Goal: Task Accomplishment & Management: Manage account settings

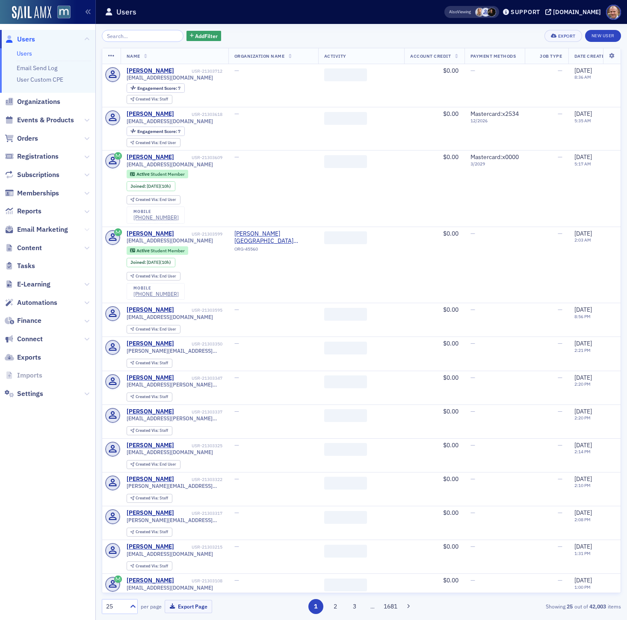
click at [88, 230] on icon at bounding box center [86, 229] width 5 height 5
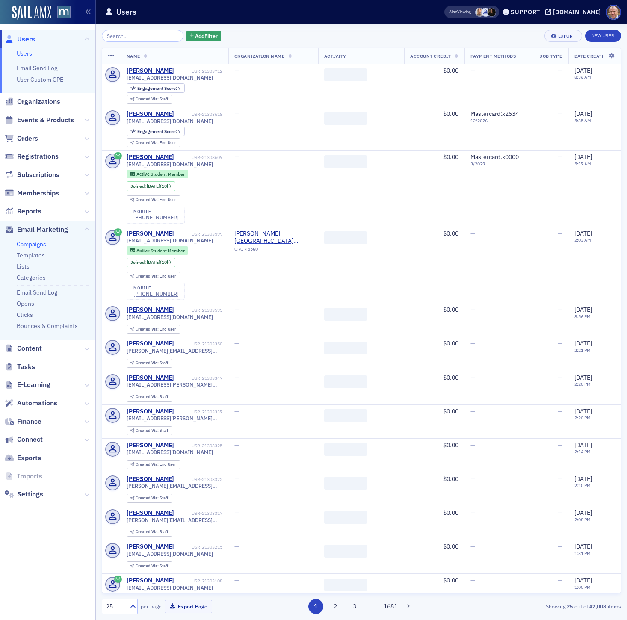
click at [40, 242] on link "Campaigns" at bounding box center [31, 244] width 29 height 8
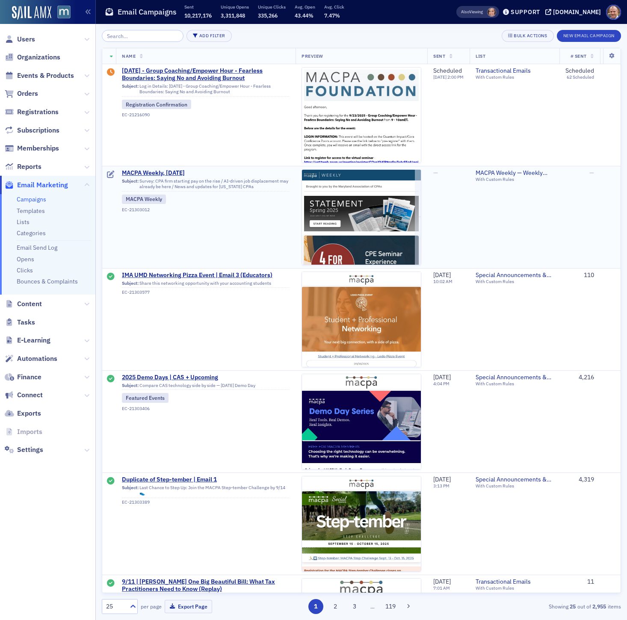
scroll to position [0, 0]
click at [179, 173] on span "MACPA Weekly, [DATE]" at bounding box center [206, 173] width 168 height 8
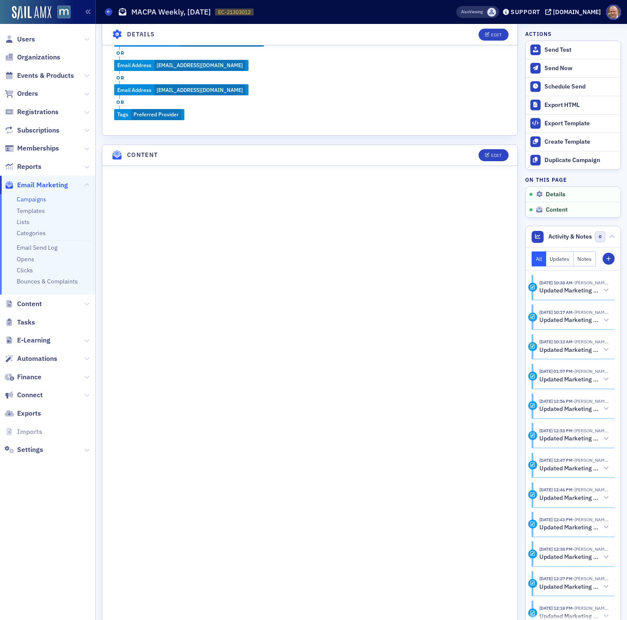
scroll to position [439, 0]
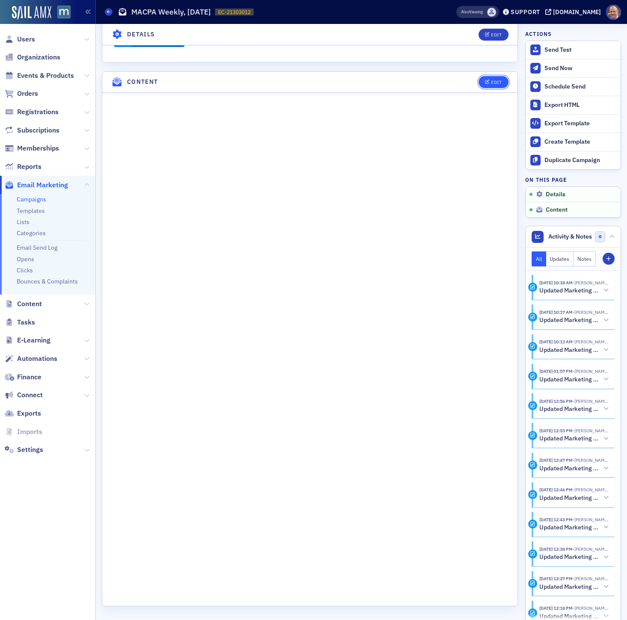
click at [494, 85] on button "Edit" at bounding box center [492, 82] width 29 height 12
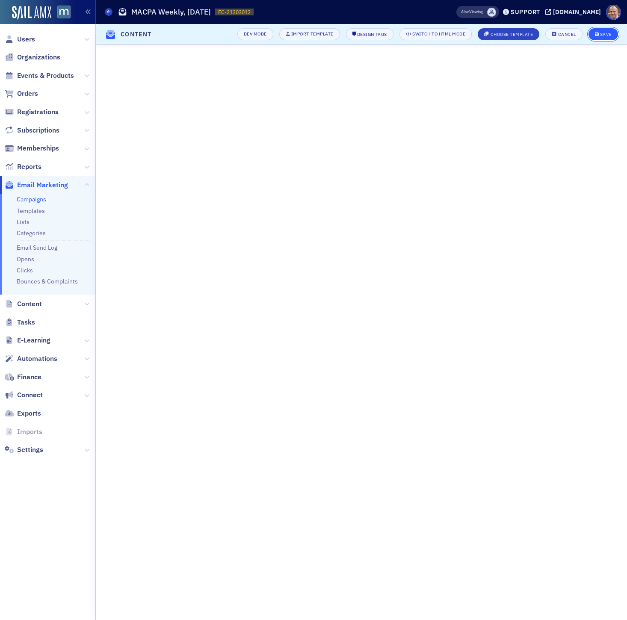
click at [604, 33] on div "Save" at bounding box center [606, 34] width 12 height 5
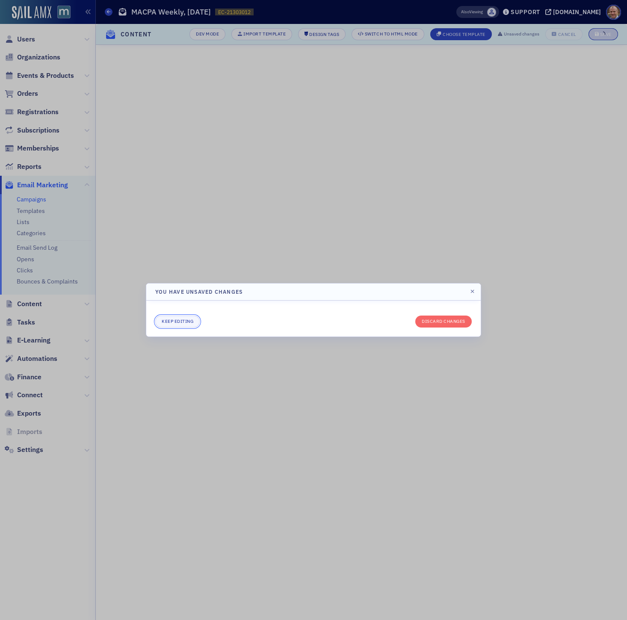
click at [180, 318] on button "Keep editing" at bounding box center [177, 321] width 44 height 12
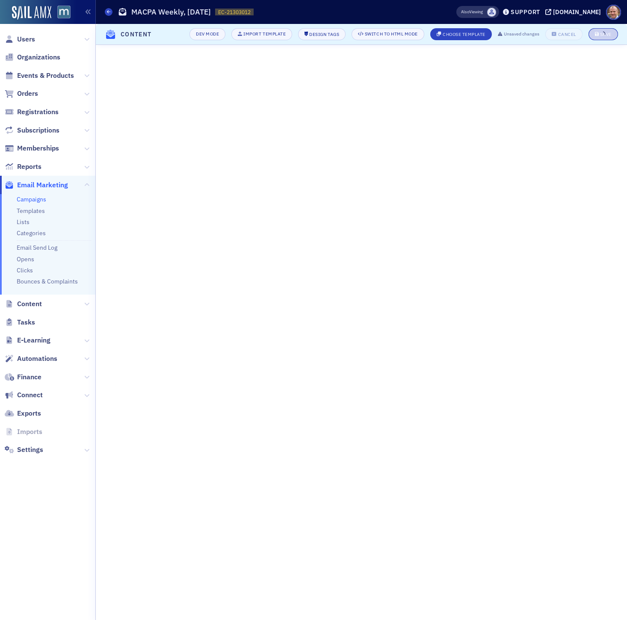
click at [32, 198] on link "Campaigns" at bounding box center [31, 199] width 29 height 8
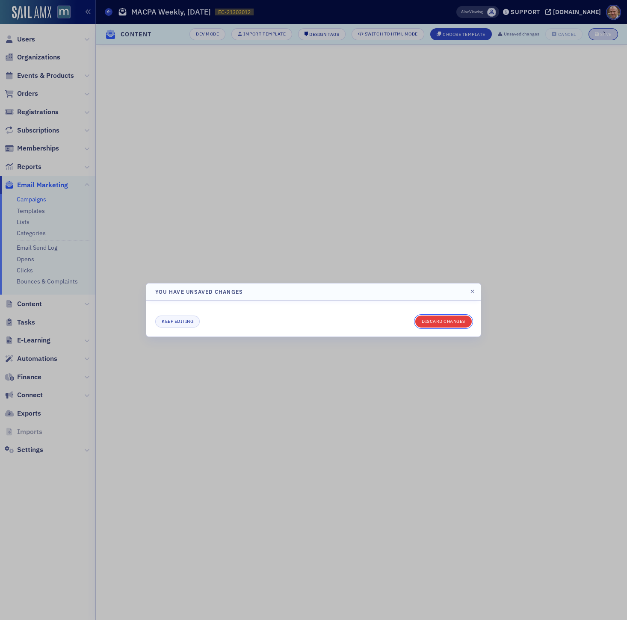
click at [446, 324] on button "Discard changes" at bounding box center [443, 321] width 56 height 12
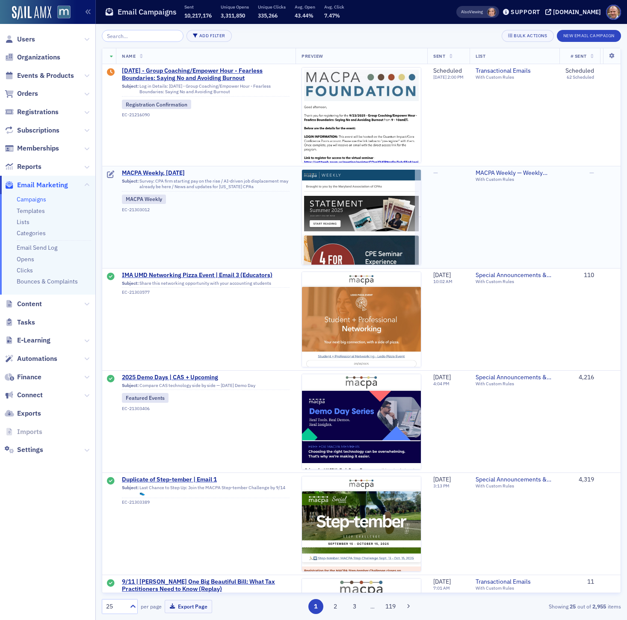
click at [158, 174] on span "MACPA Weekly, [DATE]" at bounding box center [206, 173] width 168 height 8
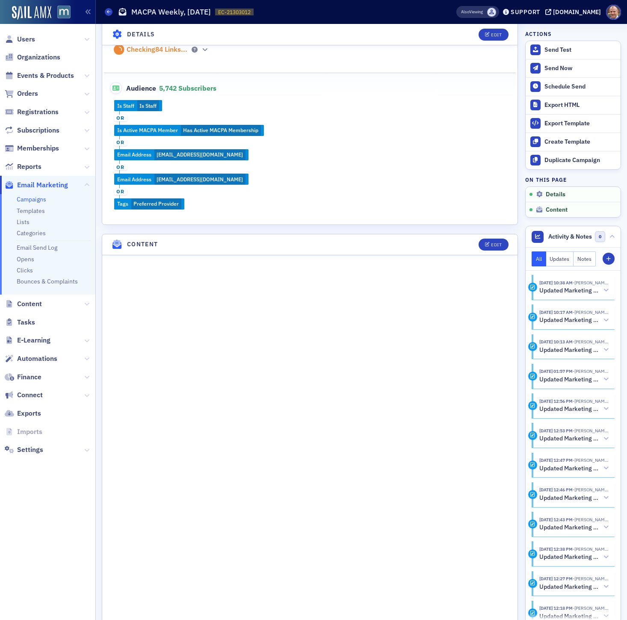
scroll to position [305, 0]
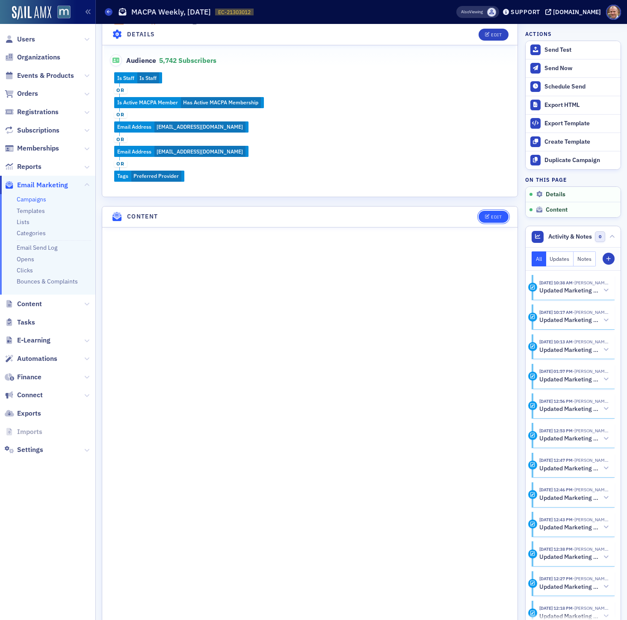
click at [496, 220] on button "Edit" at bounding box center [492, 217] width 29 height 12
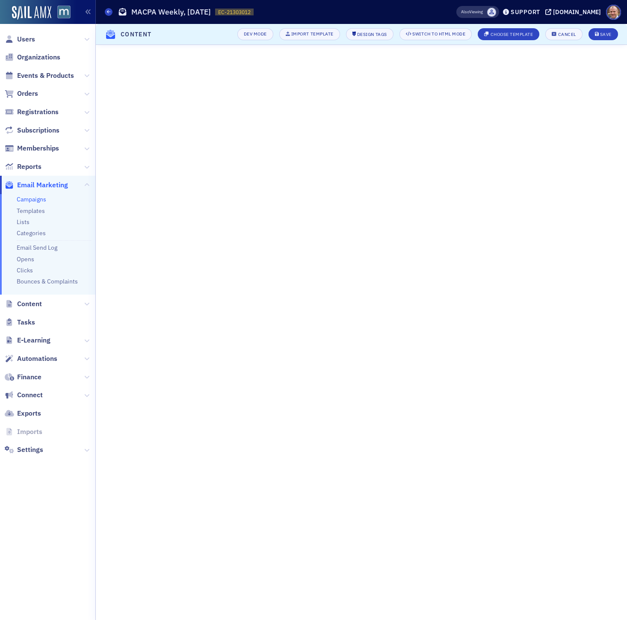
scroll to position [0, 0]
click at [602, 34] on div "Save" at bounding box center [606, 34] width 12 height 5
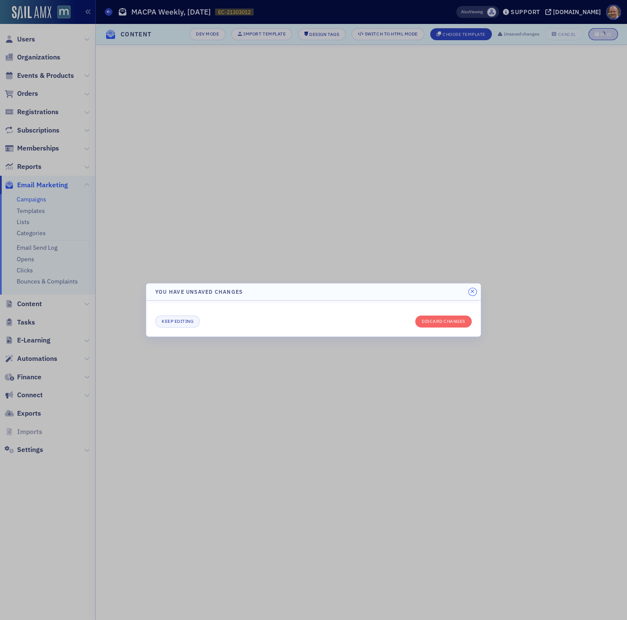
click at [473, 291] on icon "button" at bounding box center [472, 291] width 4 height 5
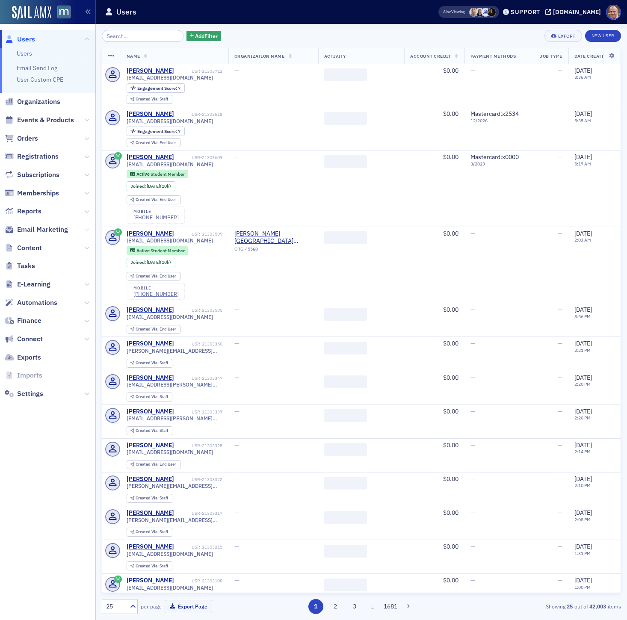
click at [85, 229] on icon at bounding box center [86, 229] width 5 height 5
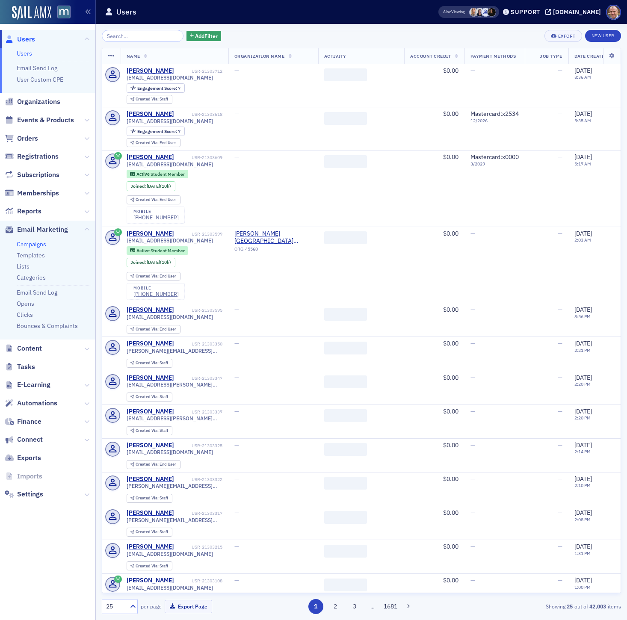
click at [34, 243] on link "Campaigns" at bounding box center [31, 244] width 29 height 8
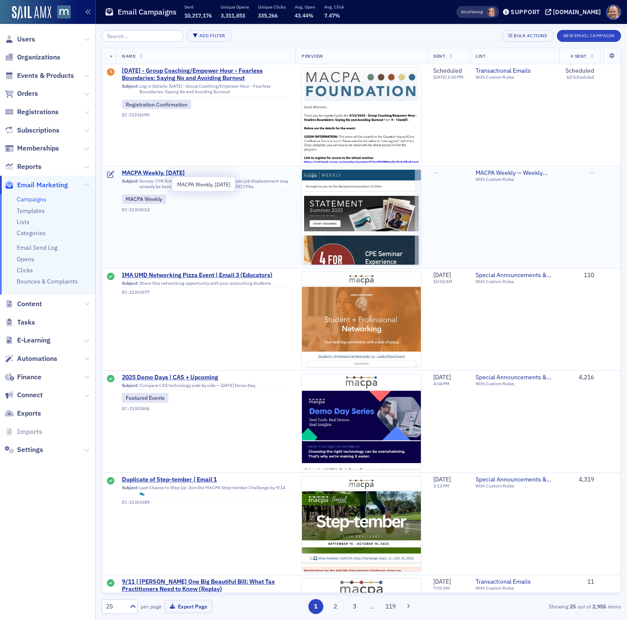
click at [176, 172] on span "MACPA Weekly, [DATE]" at bounding box center [206, 173] width 168 height 8
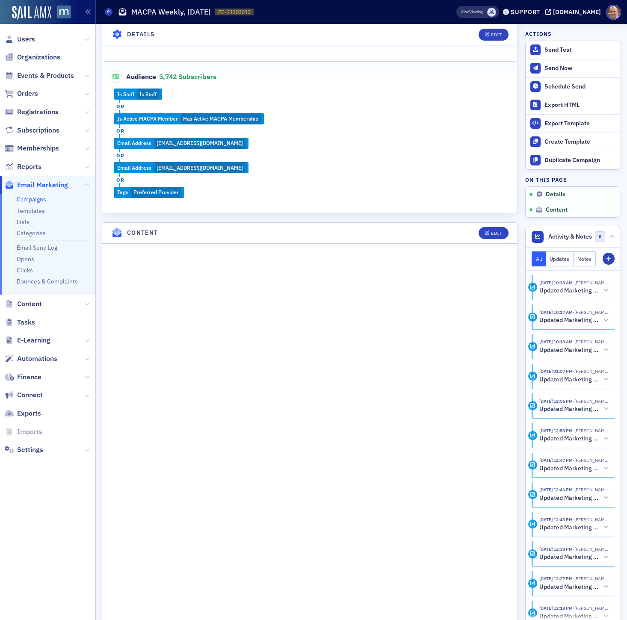
scroll to position [439, 0]
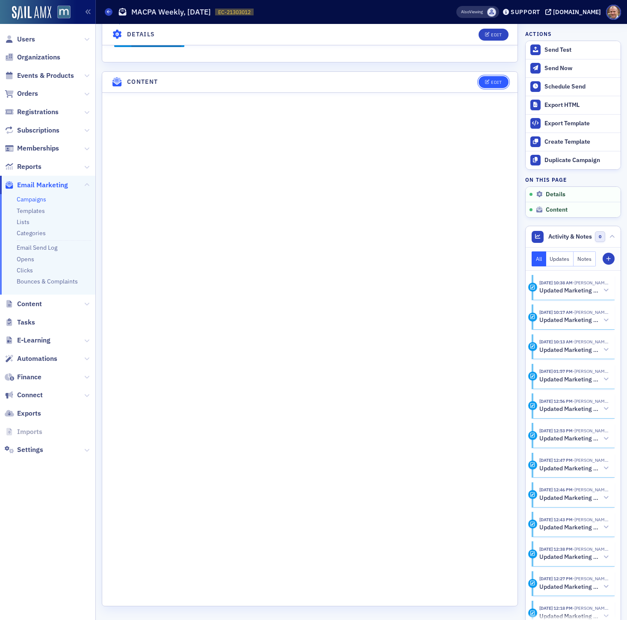
click at [492, 82] on div "Edit" at bounding box center [496, 82] width 11 height 5
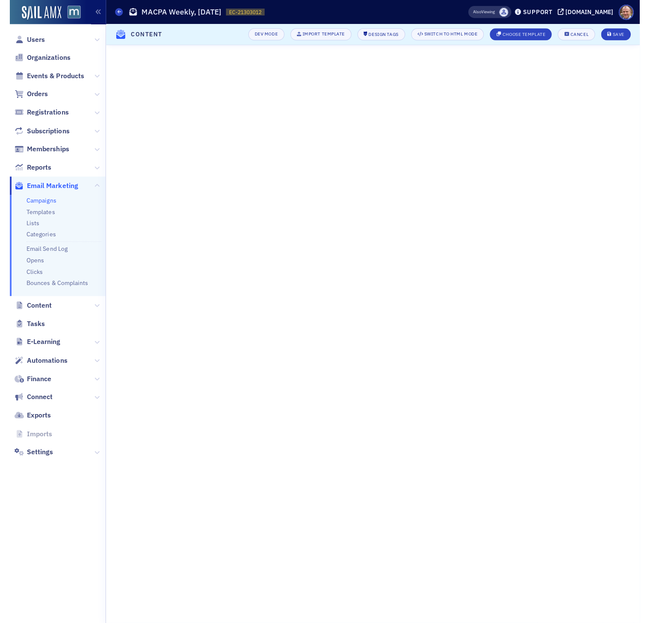
scroll to position [0, 0]
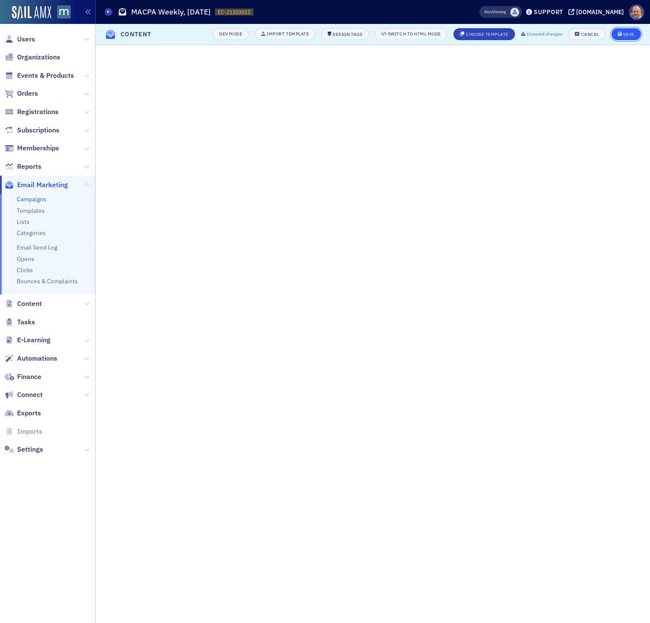
click at [626, 33] on div "Save" at bounding box center [629, 34] width 12 height 5
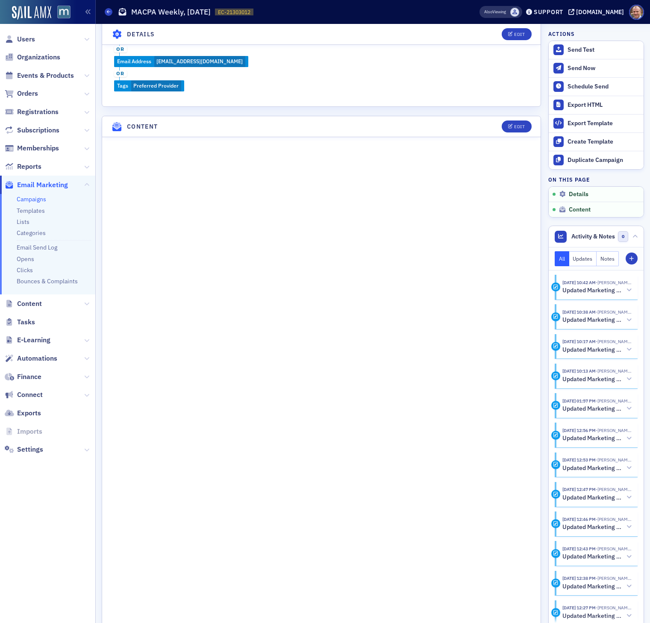
scroll to position [477, 0]
